Goal: Transaction & Acquisition: Obtain resource

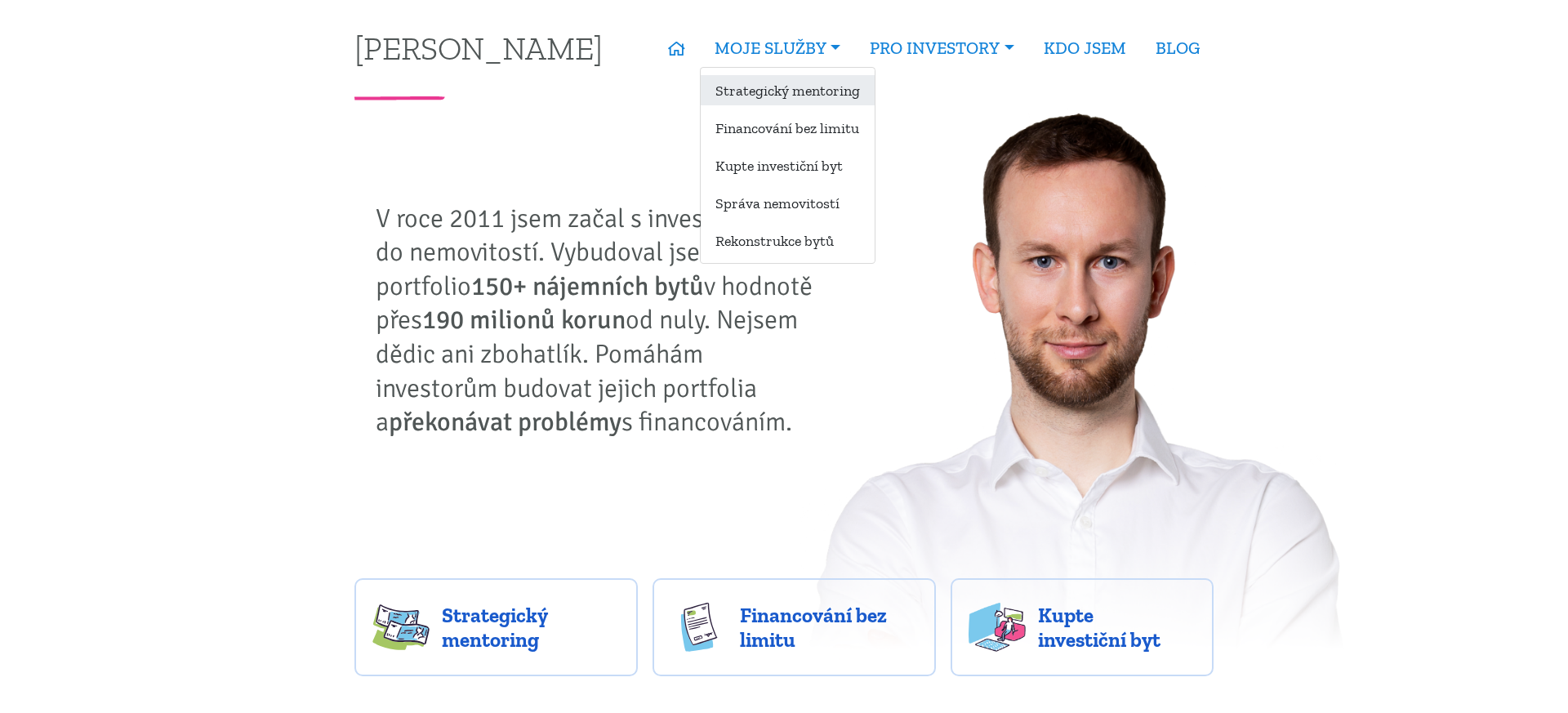
click at [796, 93] on link "Strategický mentoring" at bounding box center [788, 90] width 174 height 30
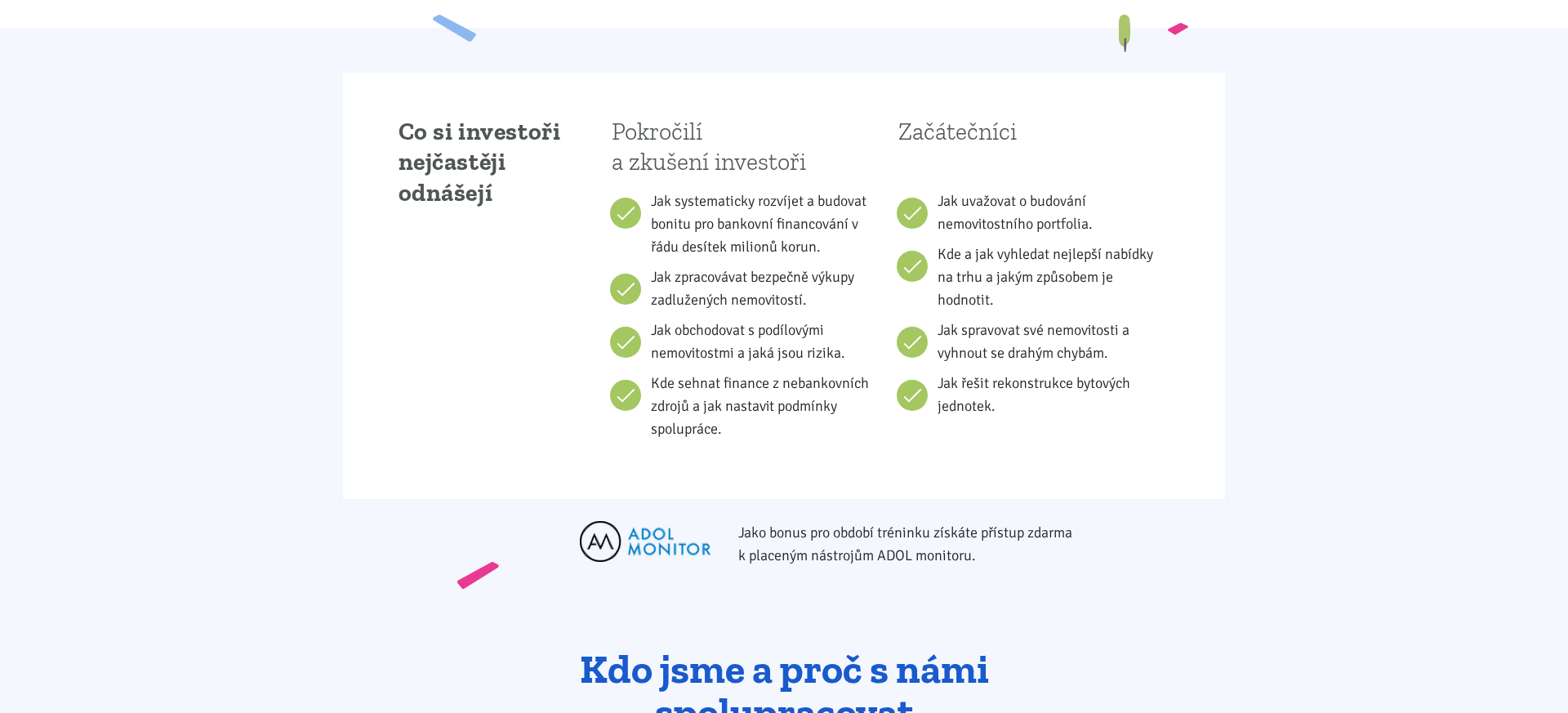
scroll to position [1061, 0]
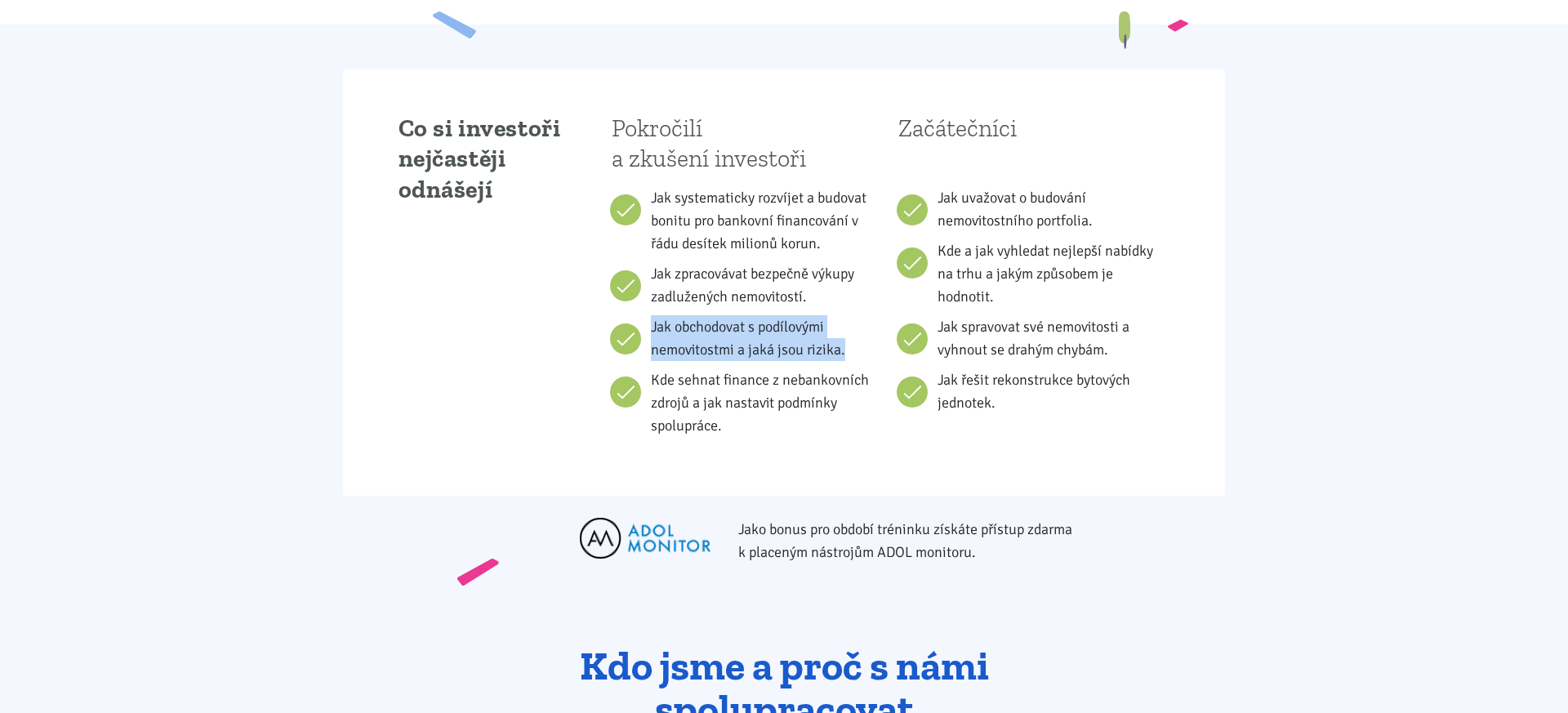
drag, startPoint x: 855, startPoint y: 347, endPoint x: 673, endPoint y: 305, distance: 186.8
click at [640, 313] on ul "Jak systematicky rozvíjet a budovat bonitu pro bankovní financování v řádu desí…" at bounding box center [744, 312] width 264 height 251
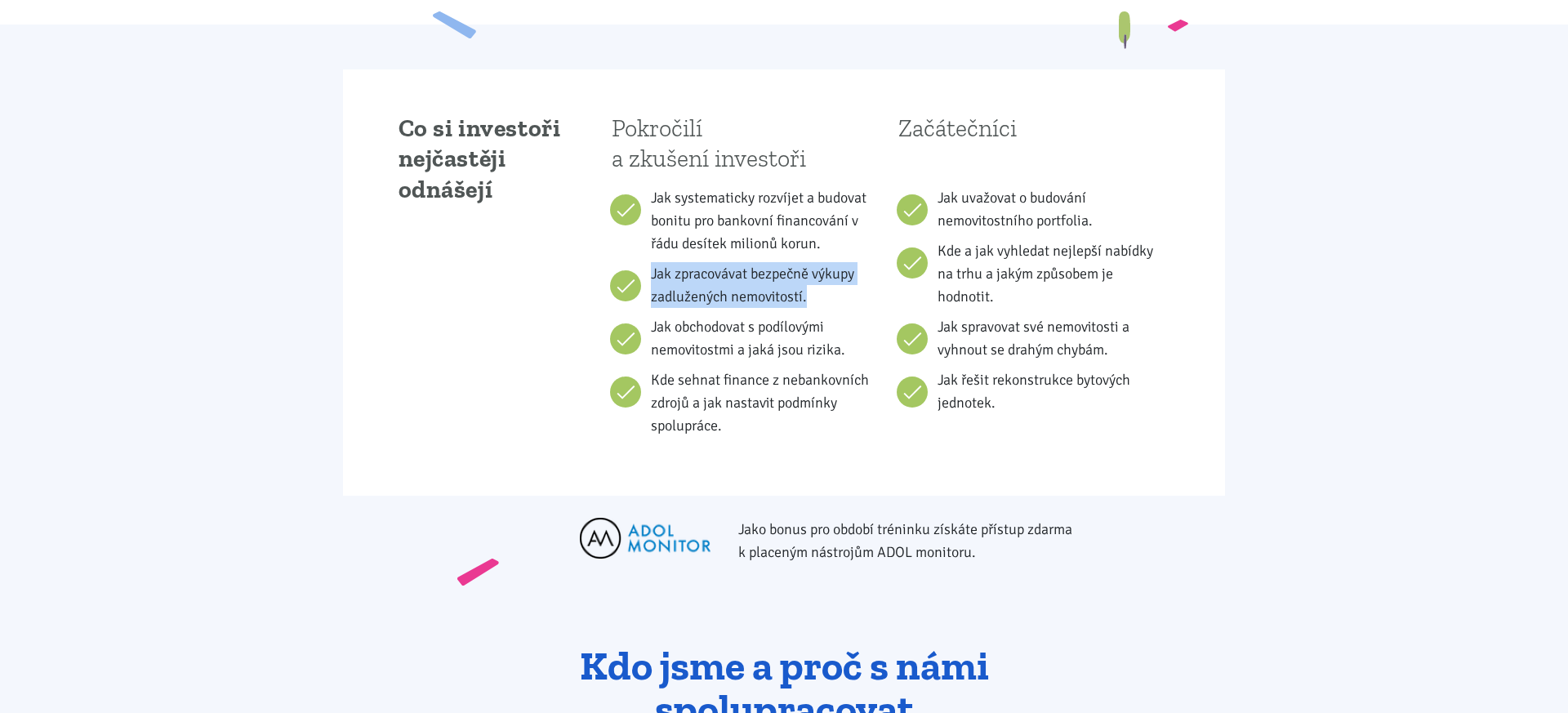
drag, startPoint x: 816, startPoint y: 293, endPoint x: 653, endPoint y: 263, distance: 165.7
click at [653, 263] on li "Jak zpracovávat bezpečně výkupy zadlužených nemovitostí." at bounding box center [764, 285] width 226 height 46
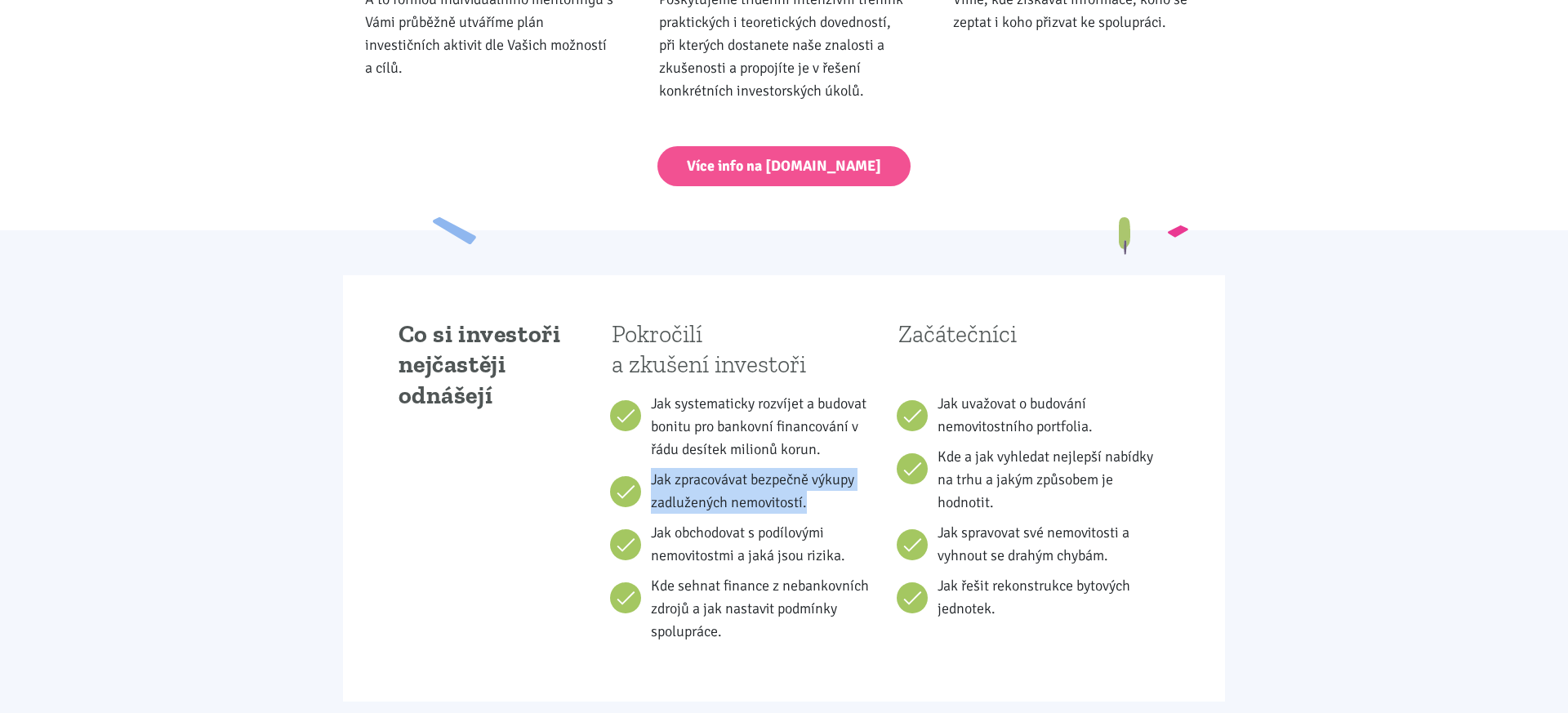
scroll to position [849, 0]
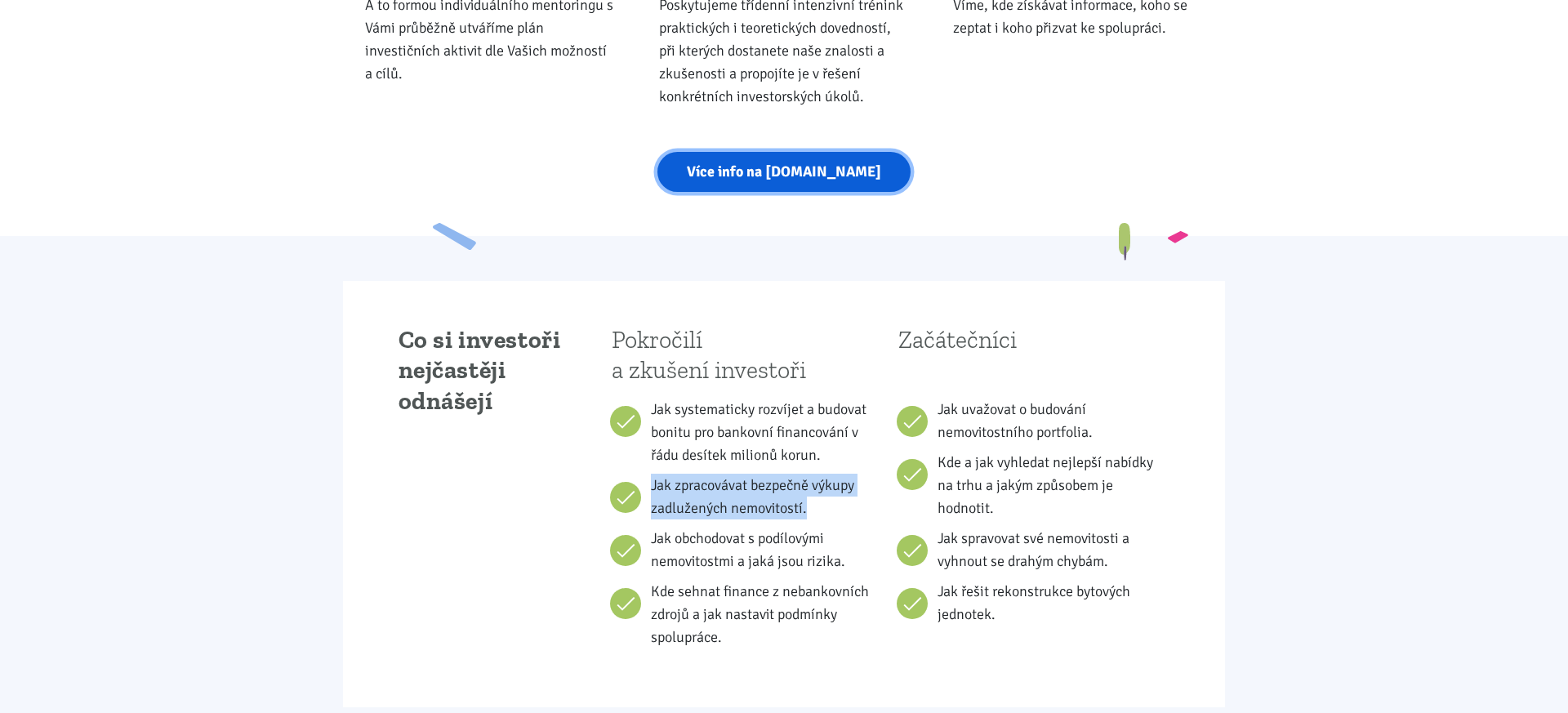
click at [763, 170] on link "Více info na strategickymentoring.cz" at bounding box center [784, 172] width 253 height 40
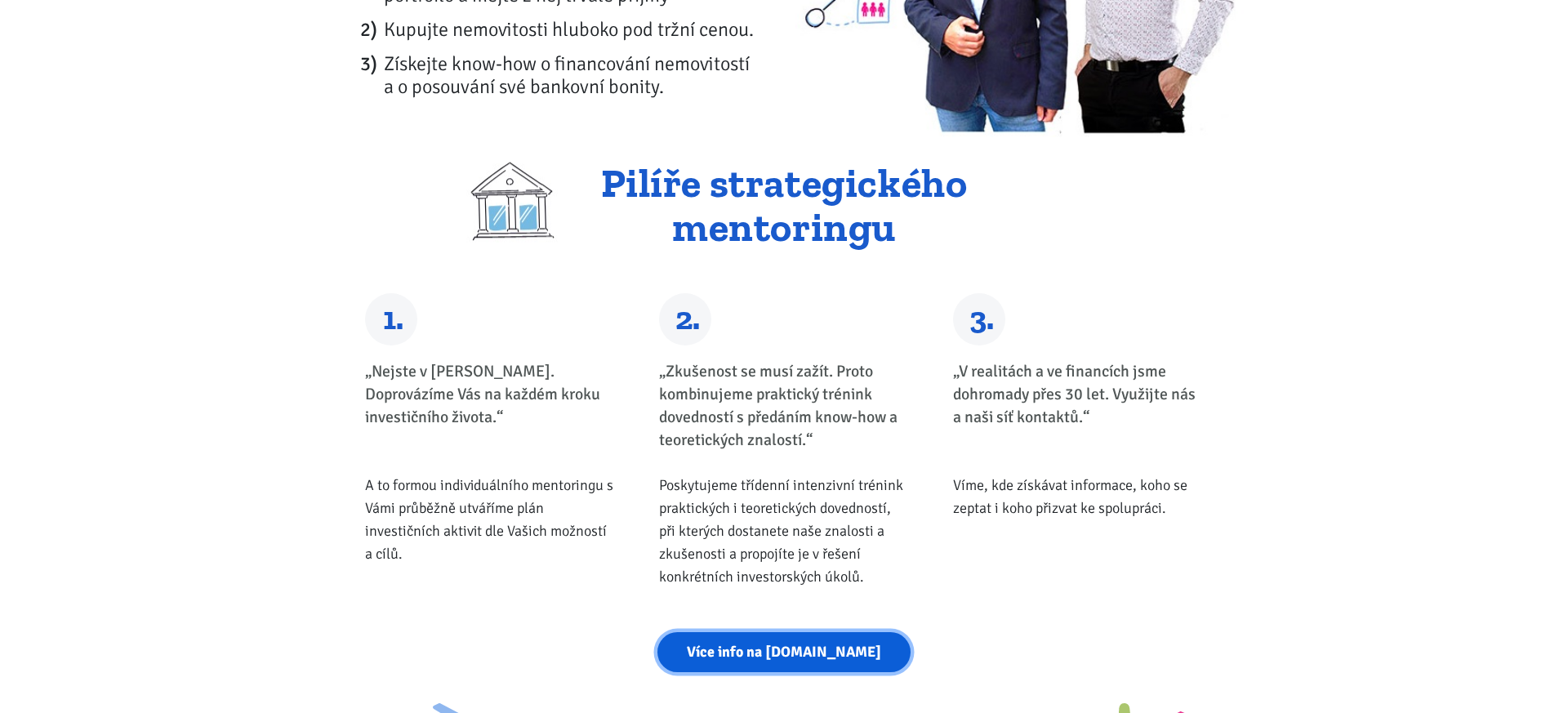
scroll to position [0, 0]
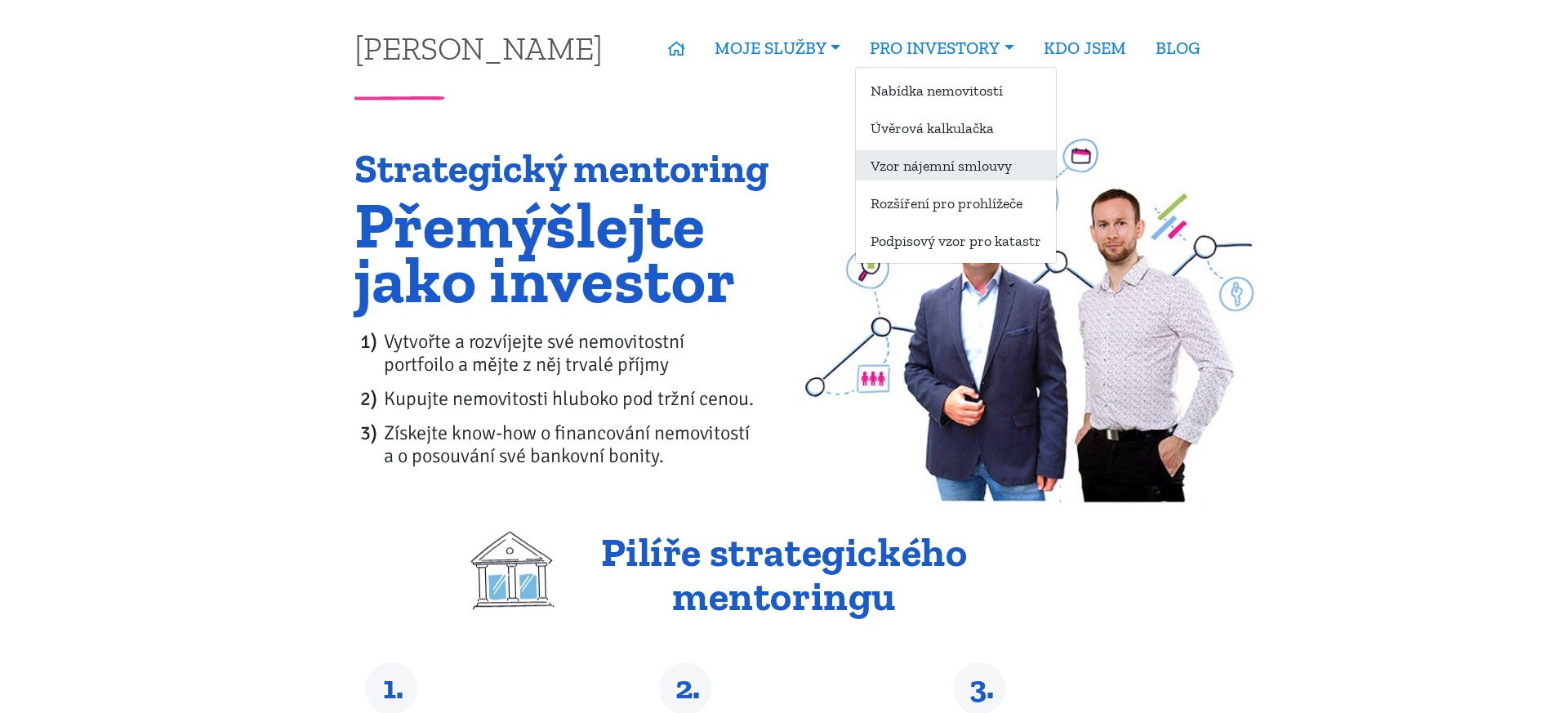
click at [986, 158] on link "Vzor nájemní smlouvy" at bounding box center [956, 166] width 200 height 30
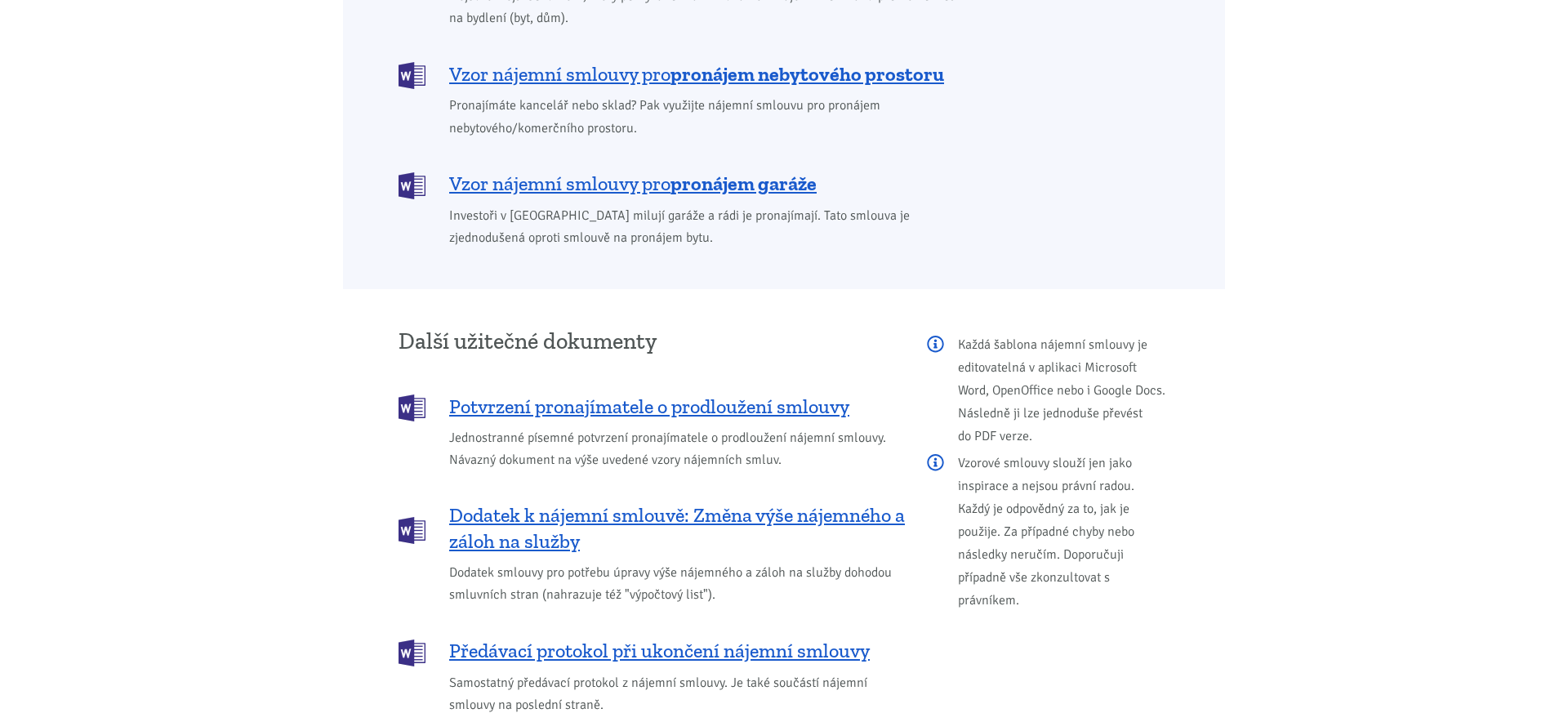
scroll to position [1651, 0]
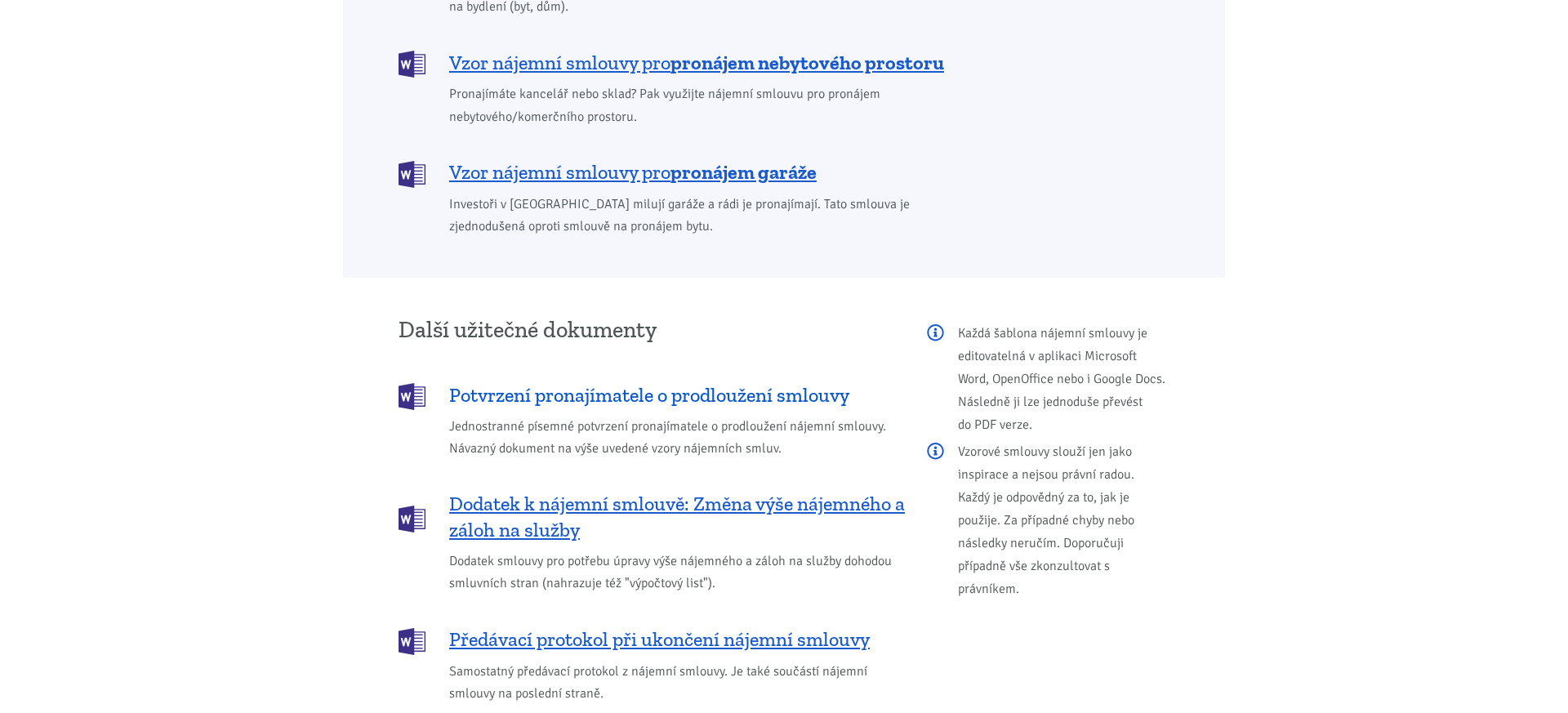
click at [662, 382] on span "Potvrzení pronajímatele o prodloužení smlouvy" at bounding box center [649, 395] width 401 height 26
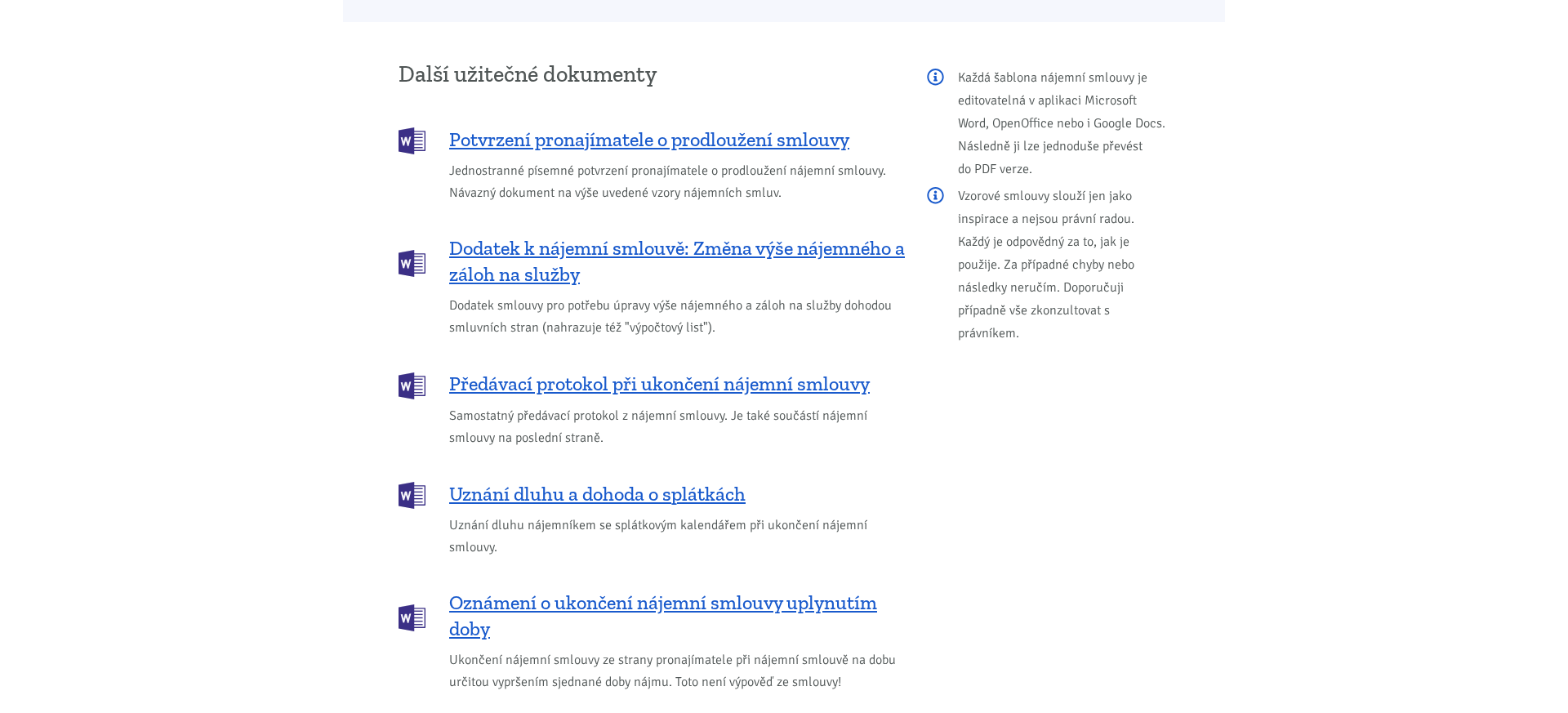
scroll to position [1903, 0]
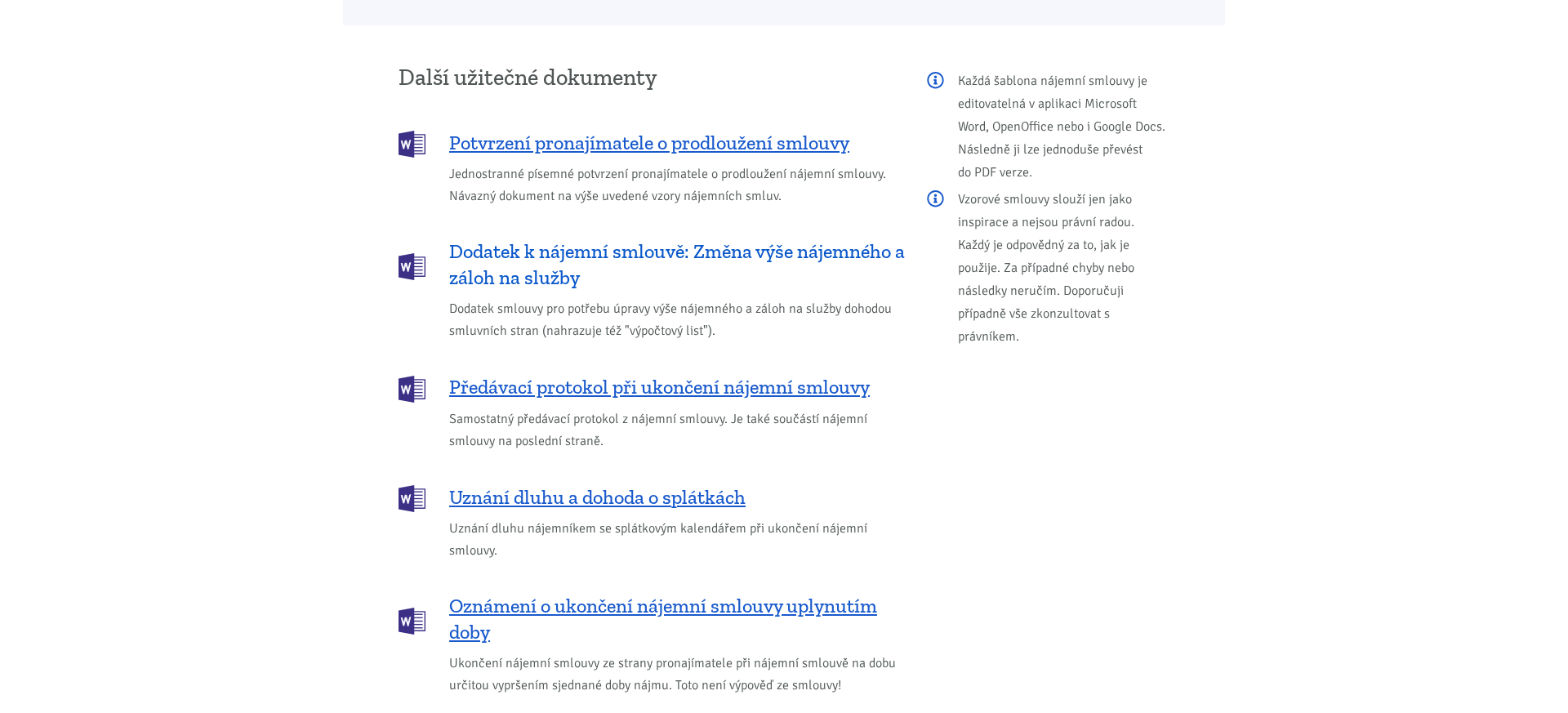
click at [549, 238] on span "Dodatek k nájemní smlouvě: Změna výše nájemného a záloh na služby" at bounding box center [677, 264] width 456 height 53
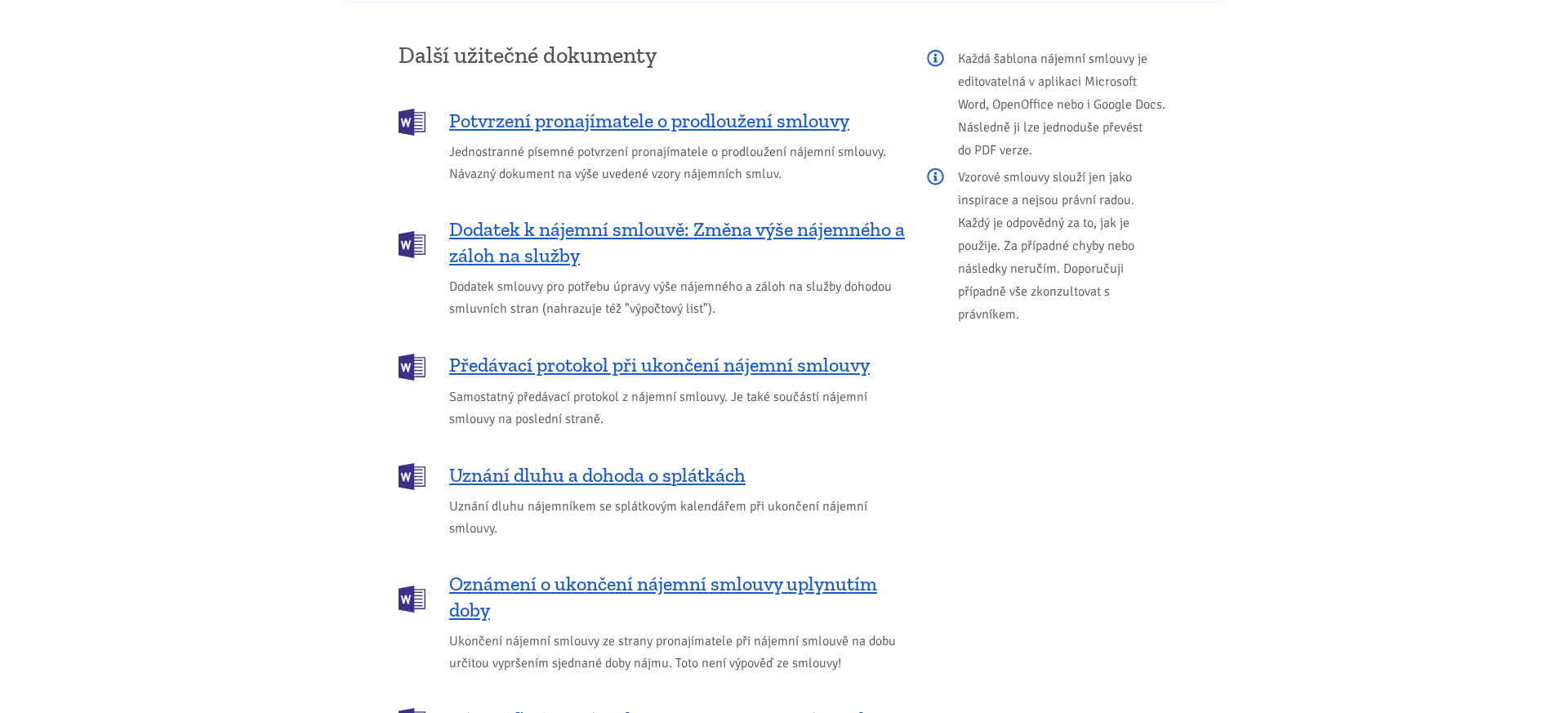
scroll to position [1924, 0]
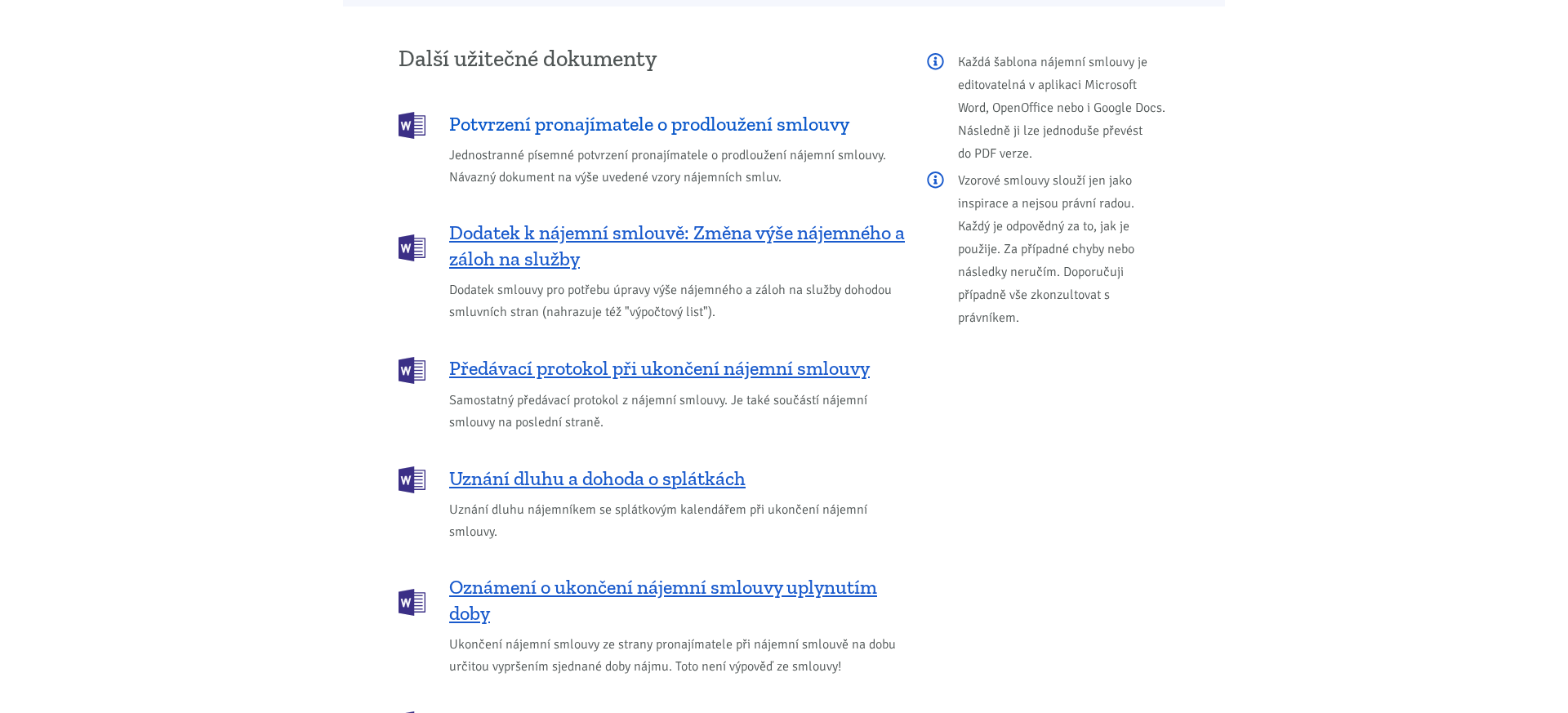
click at [657, 111] on span "Potvrzení pronajímatele o prodloužení smlouvy" at bounding box center [649, 124] width 401 height 26
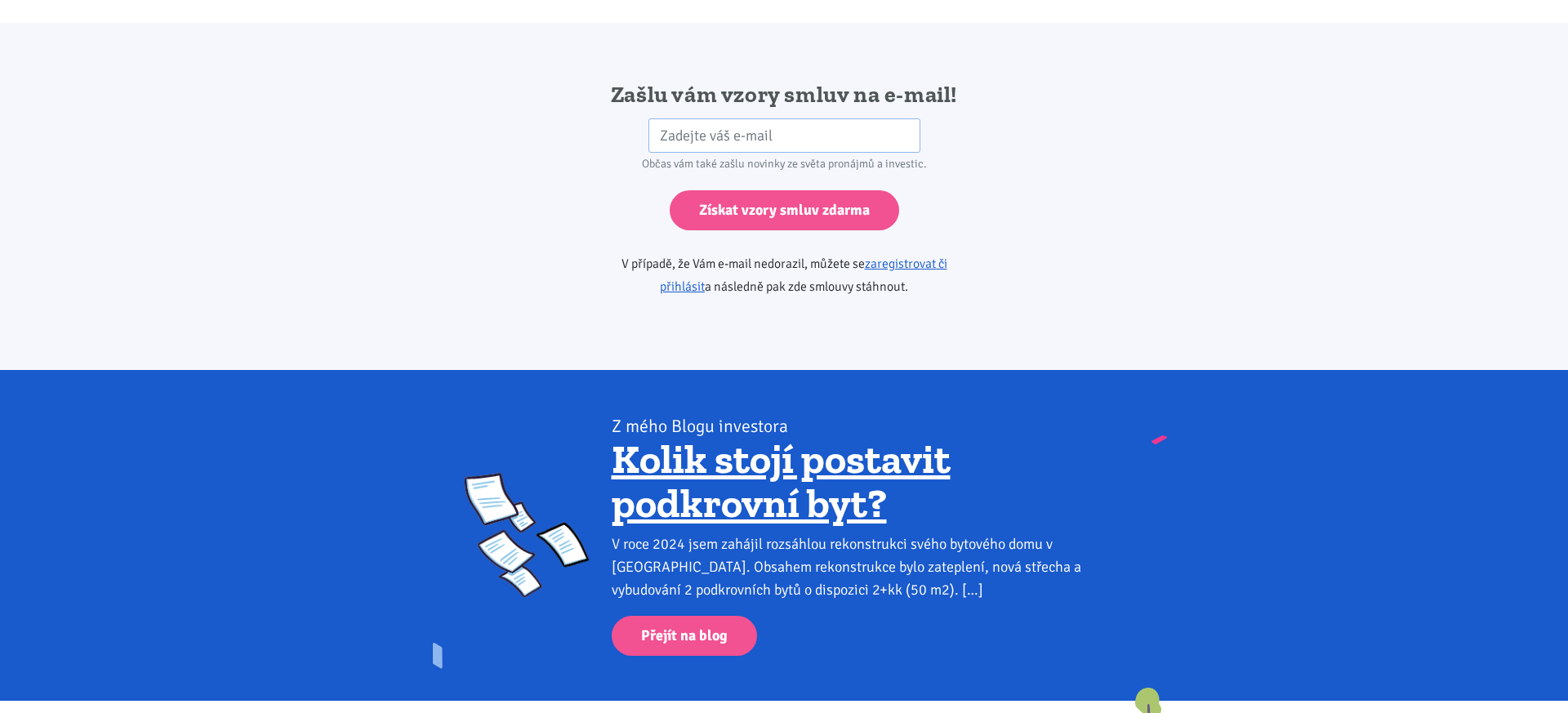
scroll to position [2727, 0]
click at [732, 119] on input "email" at bounding box center [784, 136] width 272 height 35
type input "petr@onlinebrothers.cz"
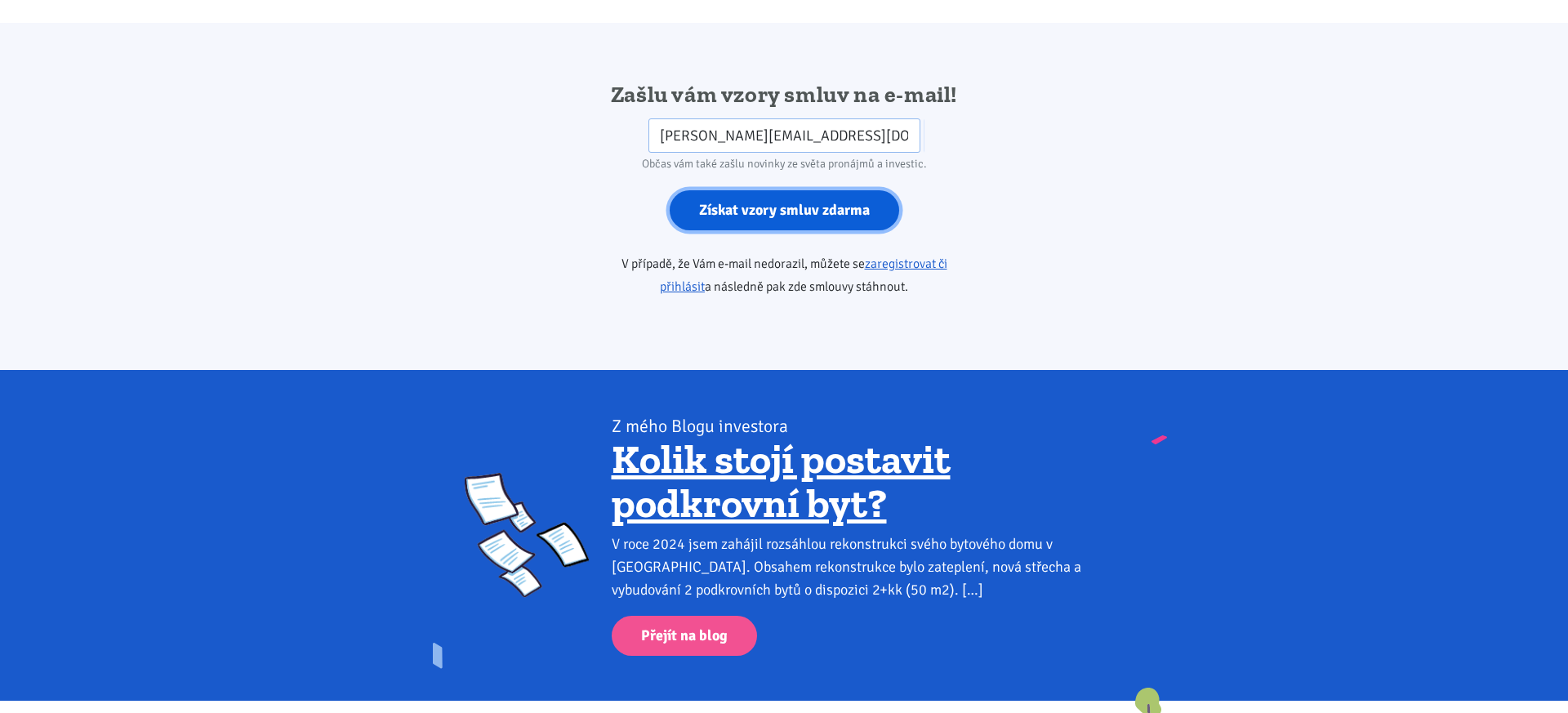
click at [740, 191] on input "Získat vzory smluv zdarma" at bounding box center [784, 211] width 229 height 40
